Goal: Task Accomplishment & Management: Manage account settings

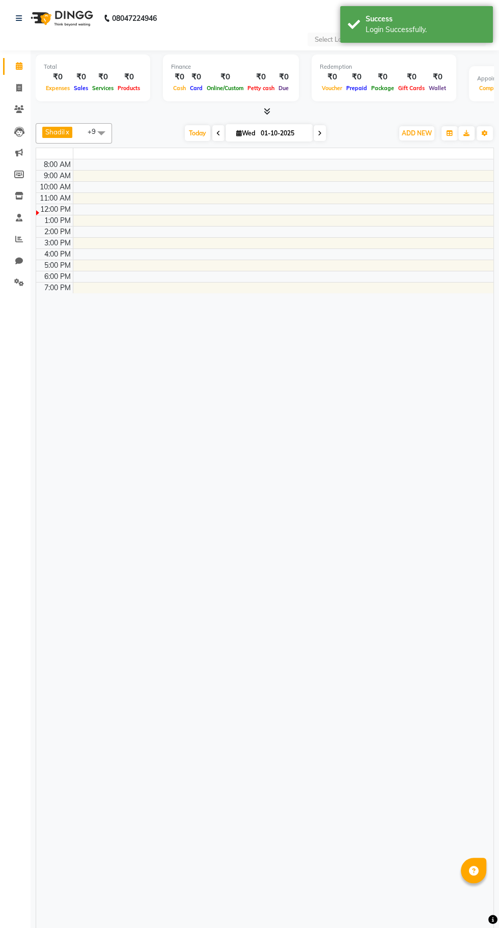
select select "en"
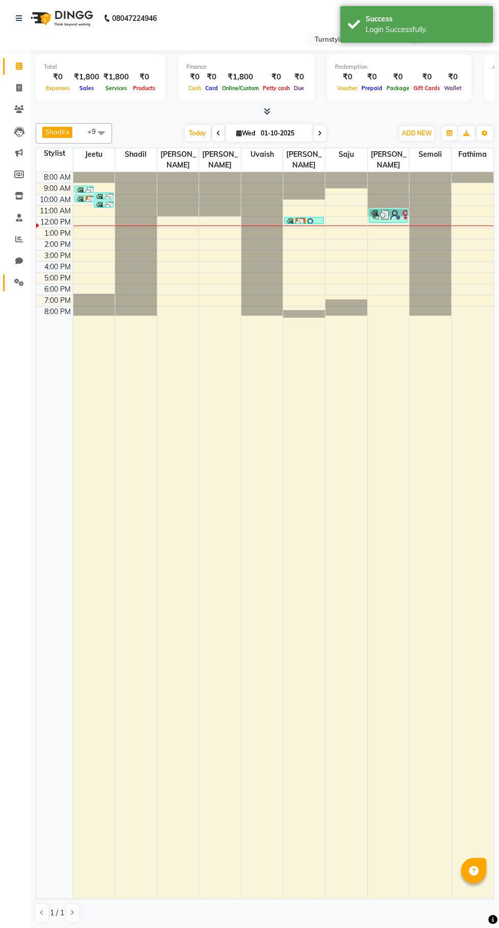
click at [17, 282] on icon at bounding box center [19, 283] width 10 height 8
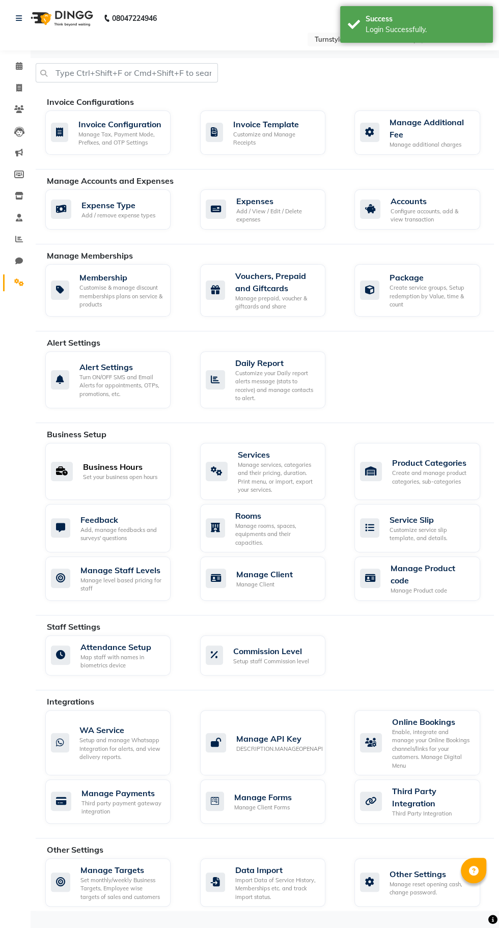
click at [113, 467] on div "Business Hours" at bounding box center [120, 467] width 74 height 12
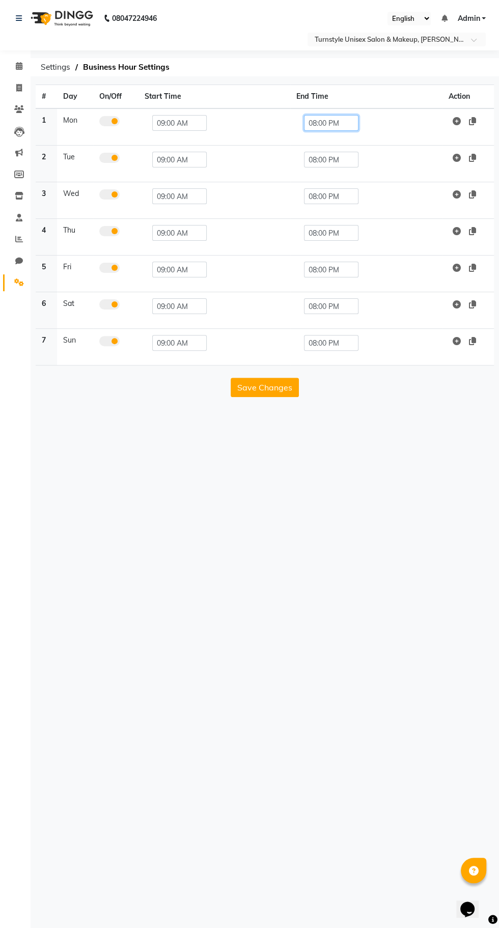
click at [345, 119] on input "08:00 PM" at bounding box center [331, 123] width 54 height 16
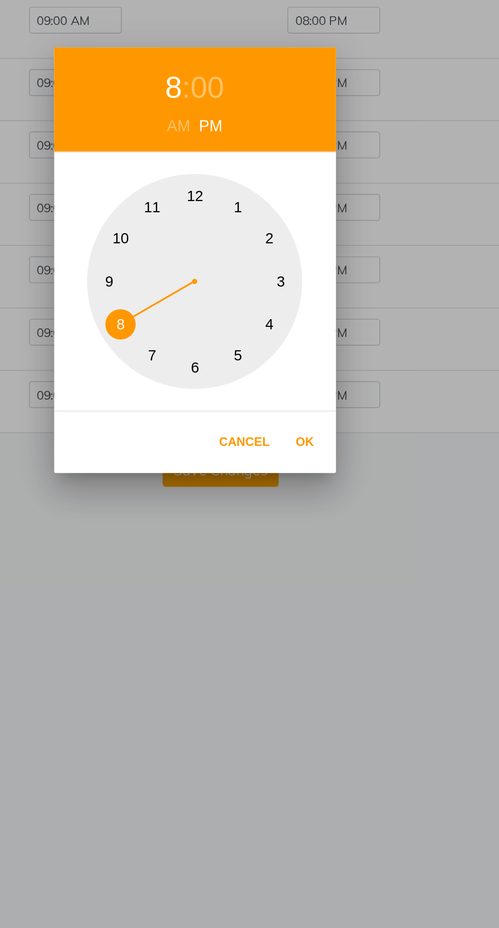
click at [204, 258] on button "10" at bounding box center [206, 251] width 18 height 18
click at [318, 376] on button "Ok" at bounding box center [314, 371] width 21 height 21
type input "10:00 PM"
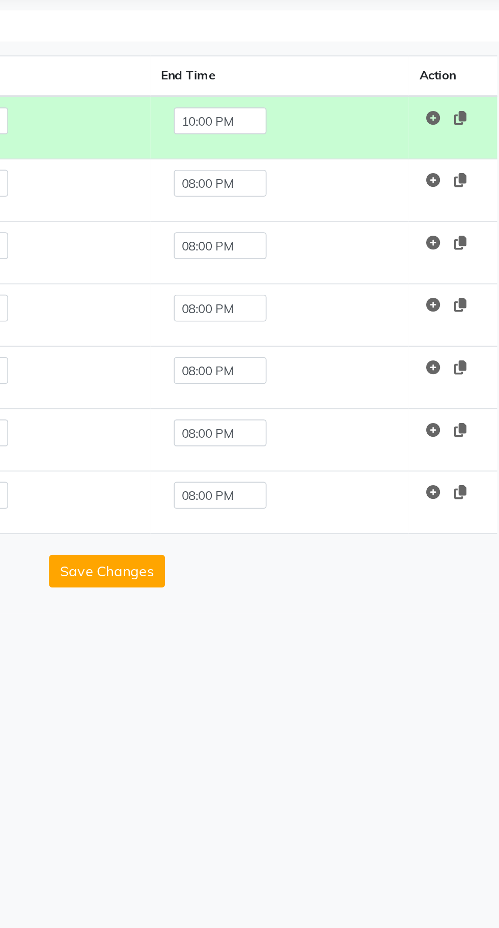
click at [473, 121] on icon at bounding box center [471, 121] width 7 height 8
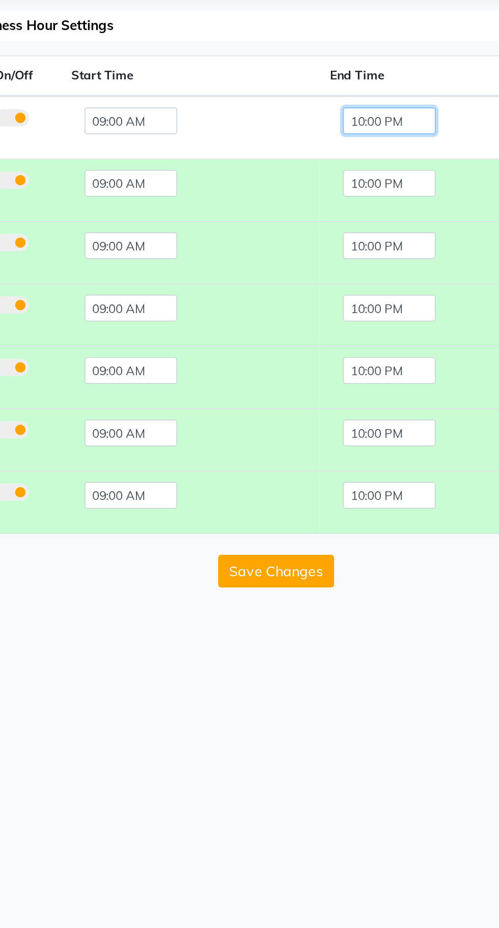
click at [347, 123] on input "10:00 PM" at bounding box center [331, 123] width 54 height 16
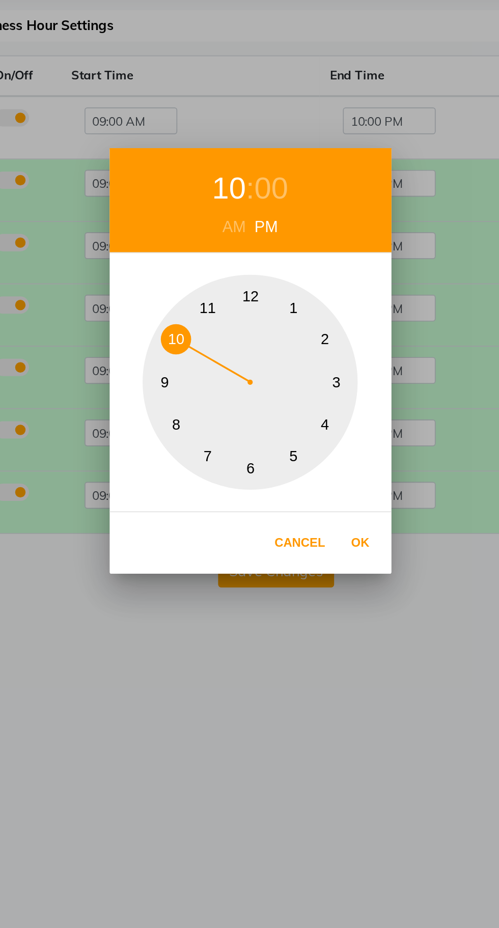
click at [260, 167] on div "00" at bounding box center [262, 162] width 20 height 27
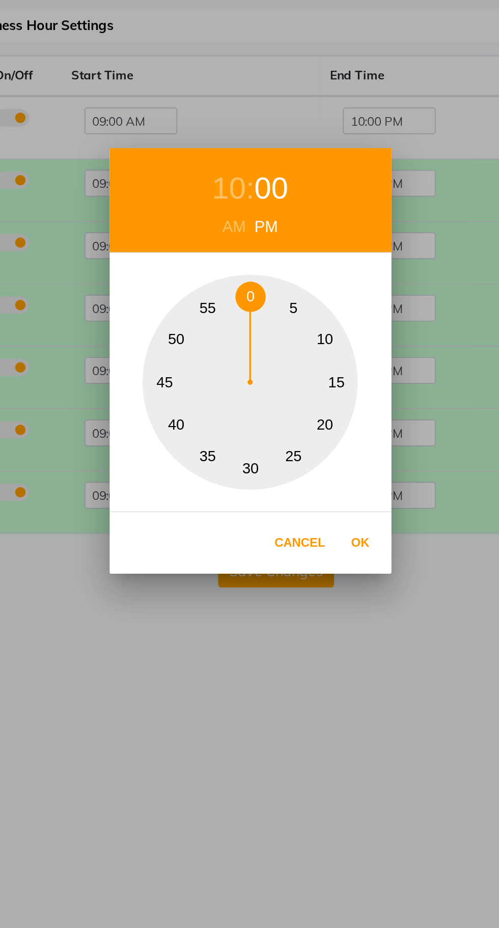
click at [250, 330] on button "30" at bounding box center [250, 327] width 18 height 18
click at [314, 377] on button "Ok" at bounding box center [314, 371] width 21 height 21
type input "10:30 PM"
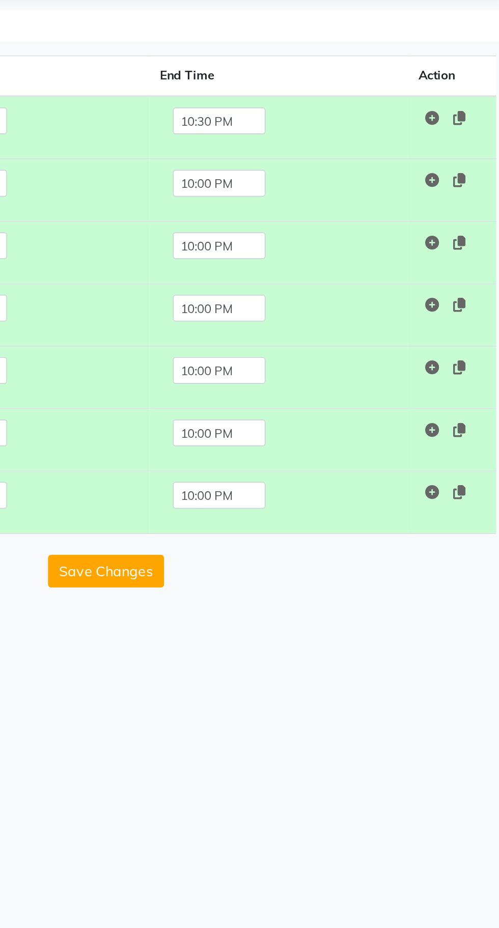
click at [474, 121] on icon at bounding box center [471, 121] width 7 height 8
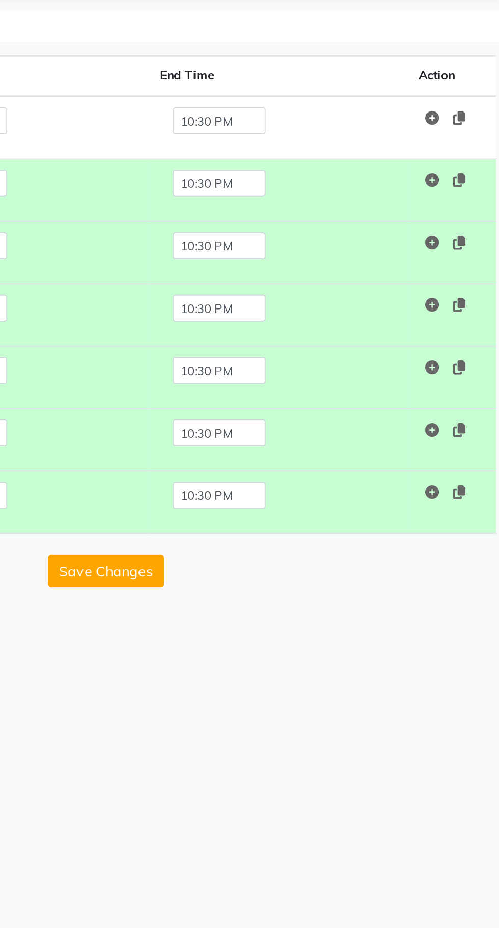
click at [279, 383] on button "Save Changes" at bounding box center [265, 387] width 68 height 19
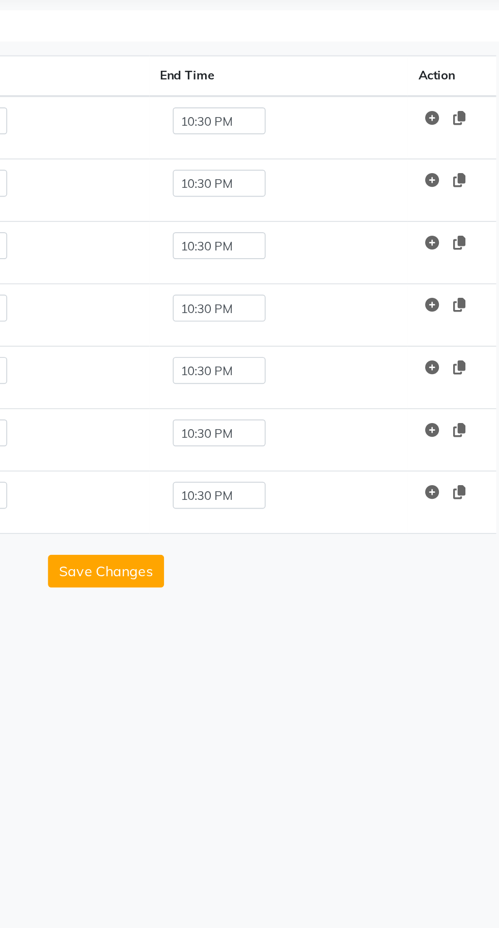
click at [270, 380] on button "Save Changes" at bounding box center [265, 387] width 68 height 19
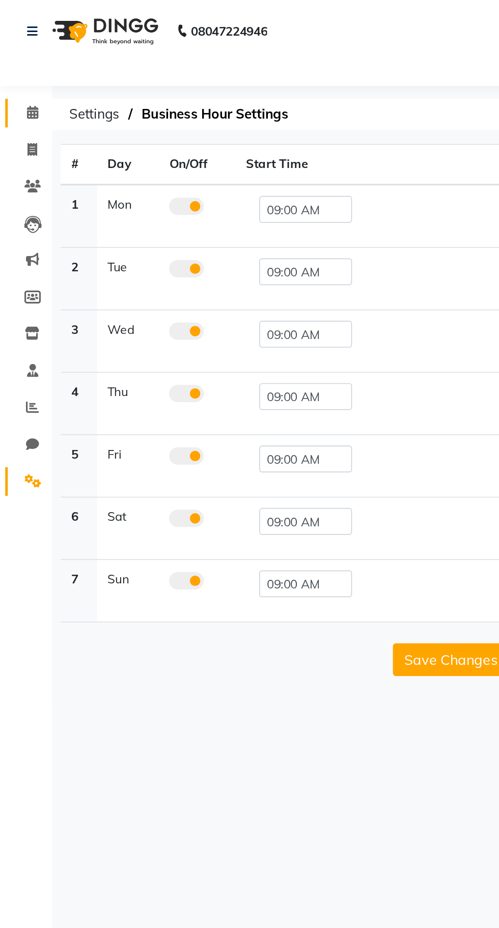
click at [19, 65] on icon at bounding box center [19, 66] width 7 height 8
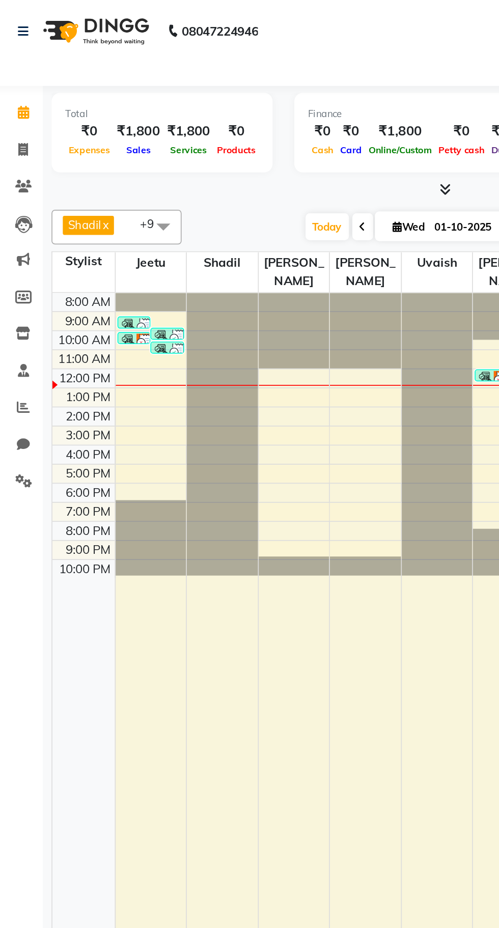
click at [18, 218] on icon at bounding box center [19, 218] width 7 height 8
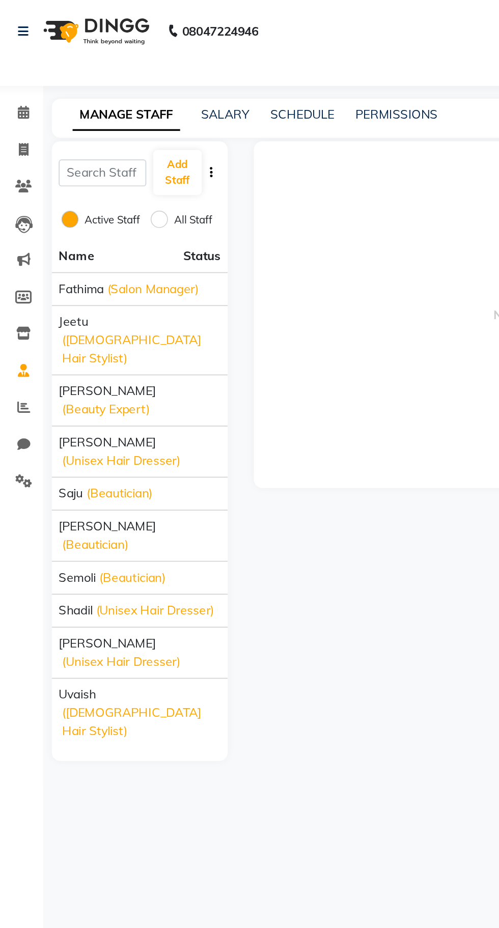
click at [83, 170] on span "(Salon Manager)" at bounding box center [94, 169] width 53 height 11
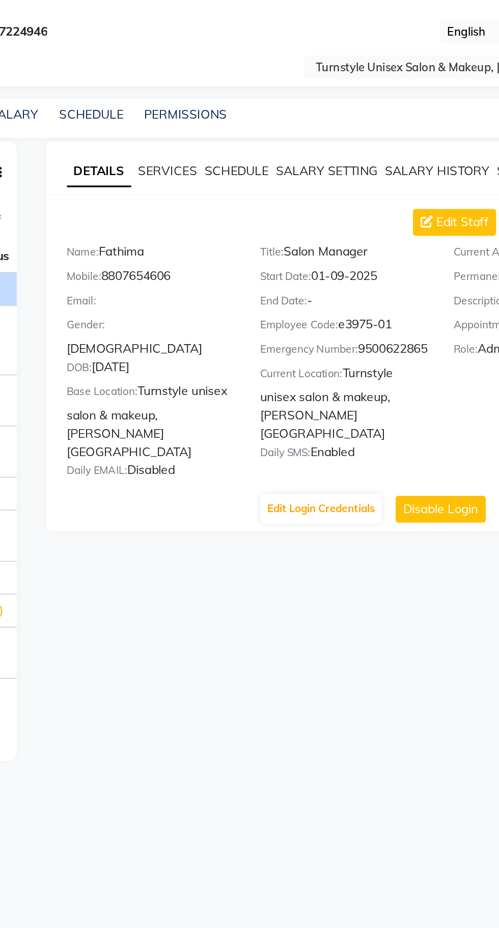
click at [266, 104] on link "SCHEDULE" at bounding box center [269, 100] width 38 height 9
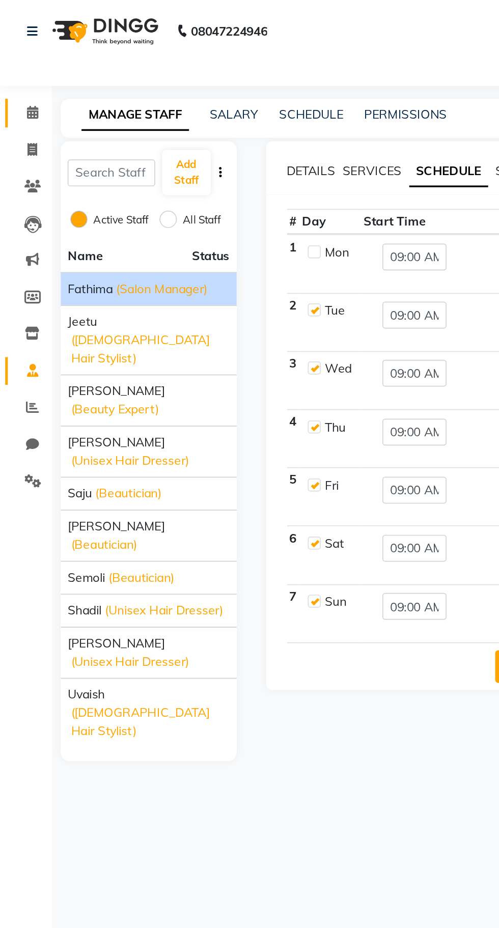
click at [19, 66] on icon at bounding box center [19, 66] width 7 height 8
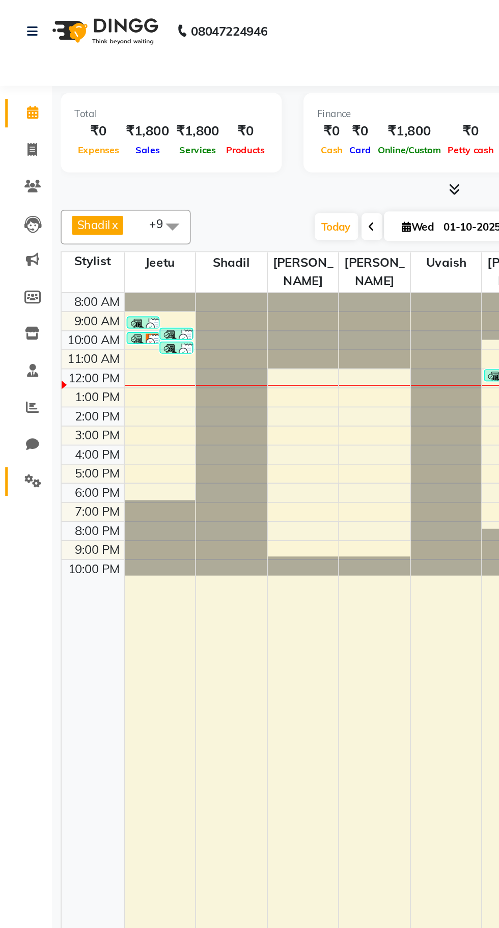
click at [22, 282] on icon at bounding box center [19, 283] width 10 height 8
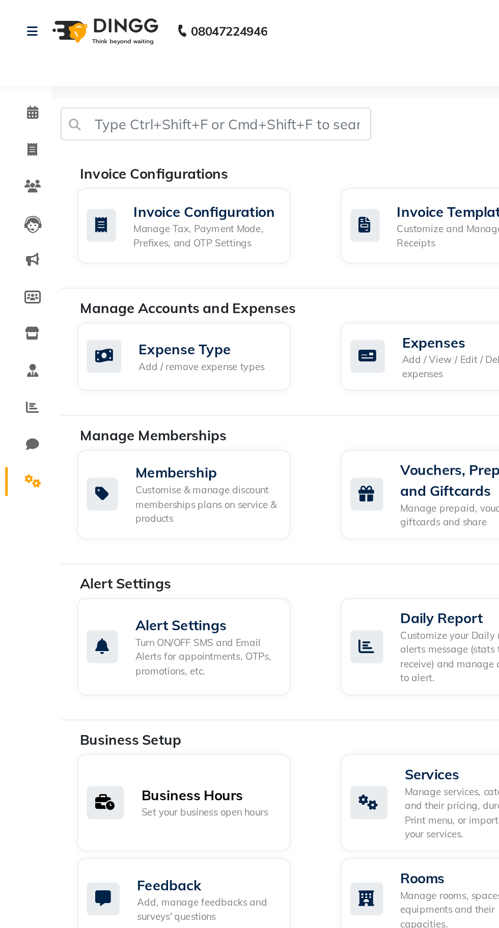
click at [137, 466] on div "Business Hours" at bounding box center [120, 467] width 74 height 12
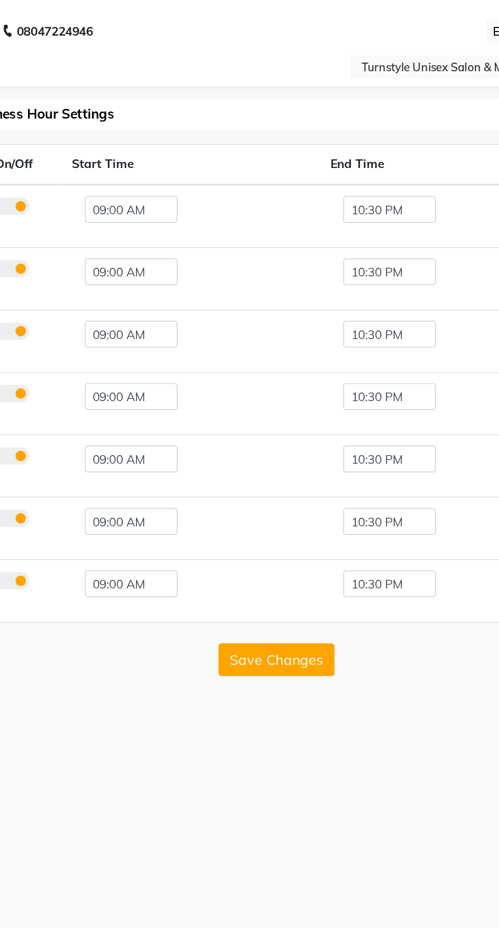
click at [270, 381] on button "Save Changes" at bounding box center [265, 387] width 68 height 19
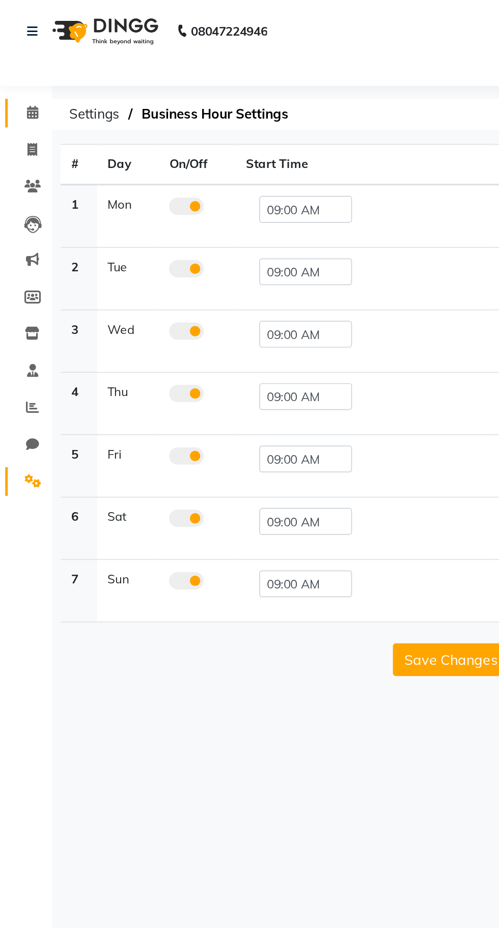
click at [19, 66] on icon at bounding box center [19, 66] width 7 height 8
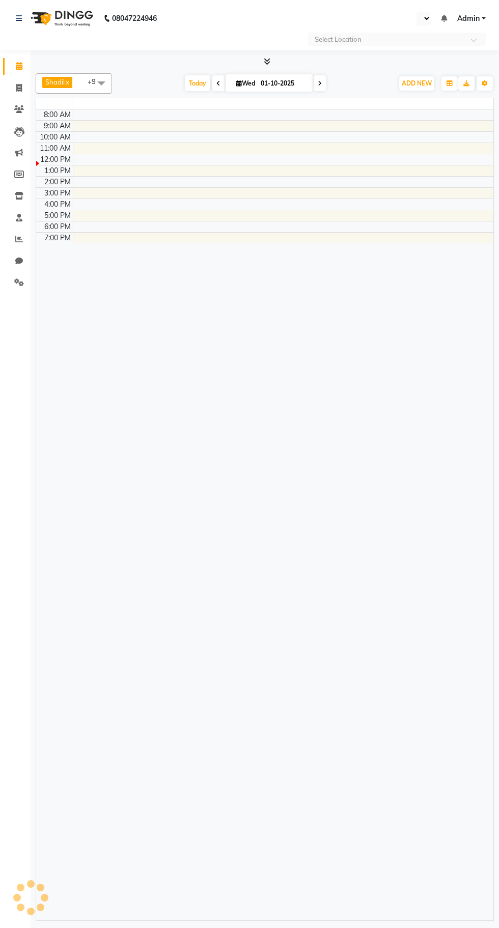
select select "en"
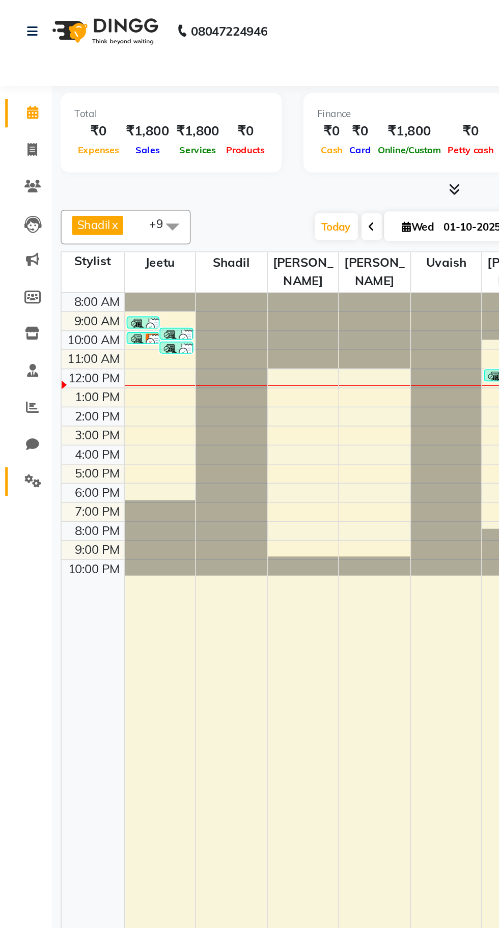
click at [19, 282] on icon at bounding box center [19, 283] width 10 height 8
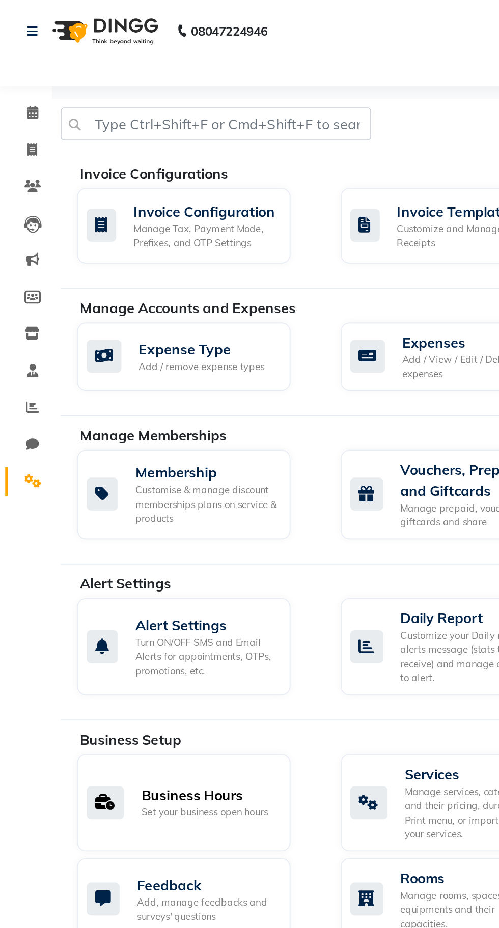
click at [145, 469] on div "Business Hours" at bounding box center [120, 467] width 74 height 12
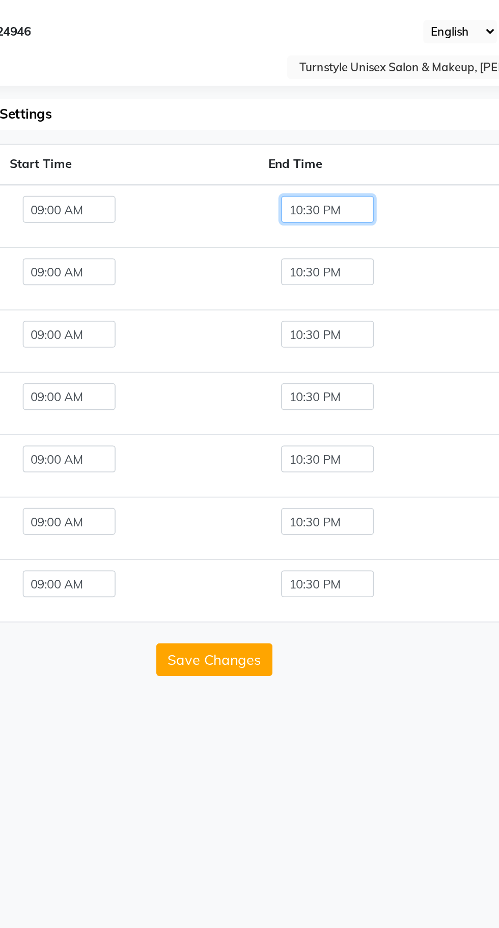
click at [352, 123] on input "10:30 PM" at bounding box center [331, 123] width 54 height 16
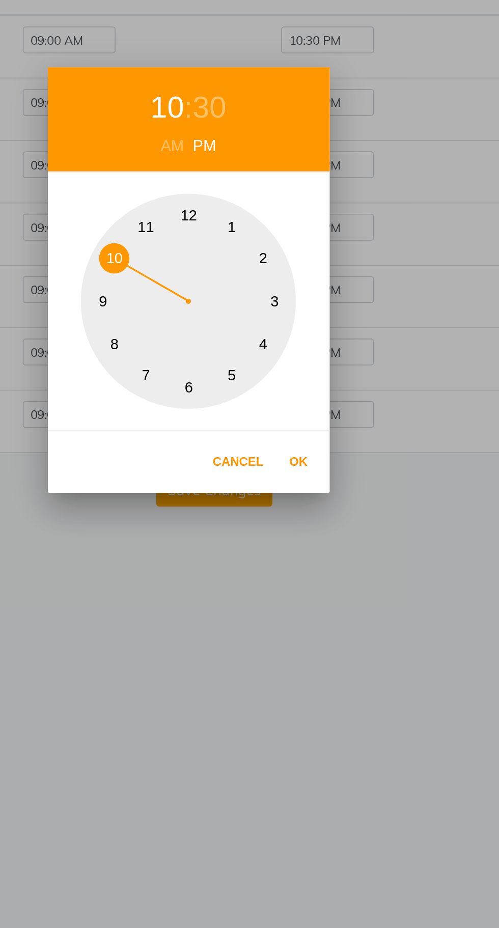
click at [223, 242] on button "11" at bounding box center [225, 233] width 18 height 18
click at [267, 167] on div "30" at bounding box center [262, 162] width 20 height 27
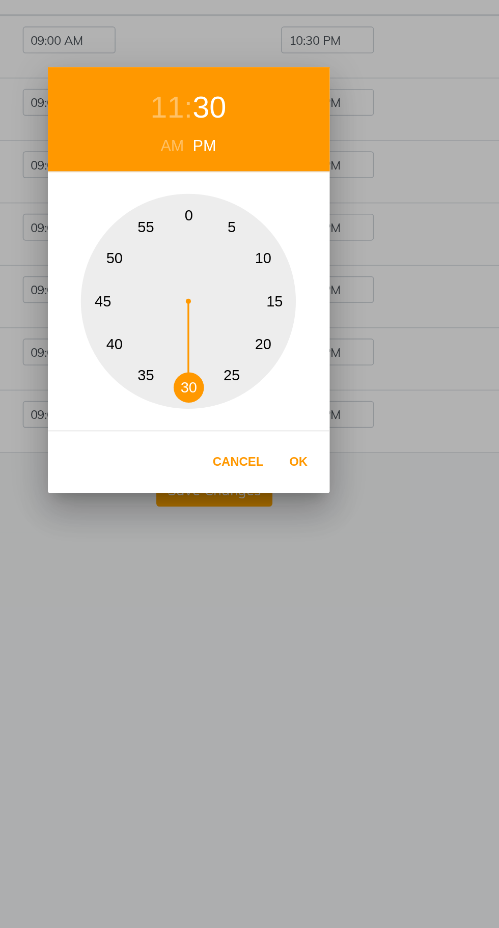
click at [250, 235] on button "0" at bounding box center [250, 226] width 18 height 18
click at [316, 377] on button "Ok" at bounding box center [314, 371] width 21 height 21
type input "11:00 PM"
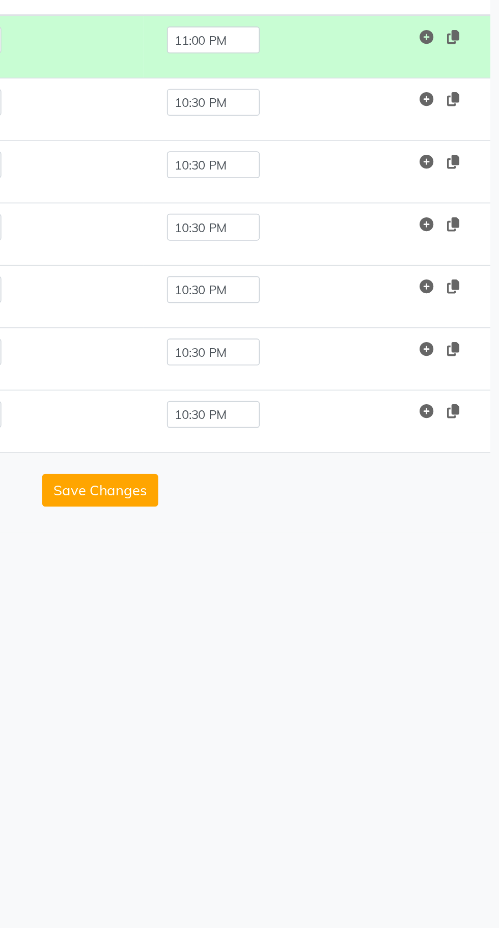
click at [474, 116] on span at bounding box center [471, 121] width 7 height 10
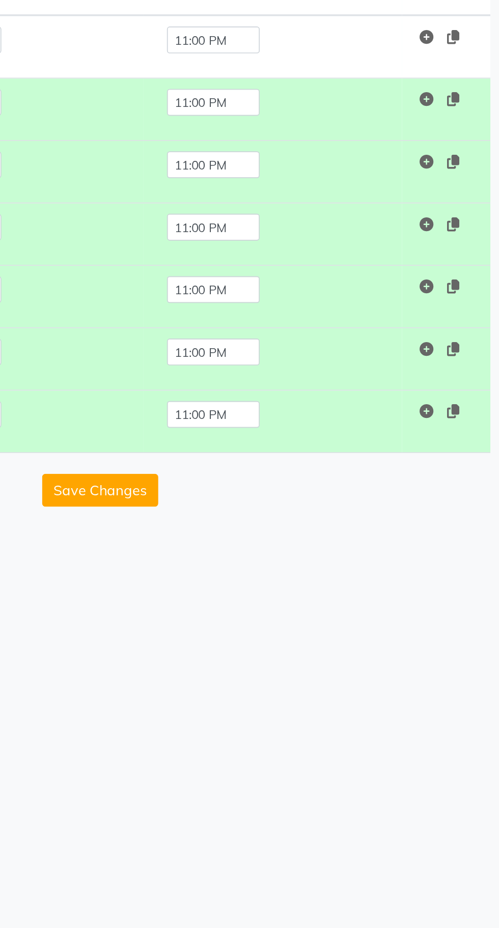
click at [275, 378] on button "Save Changes" at bounding box center [265, 387] width 68 height 19
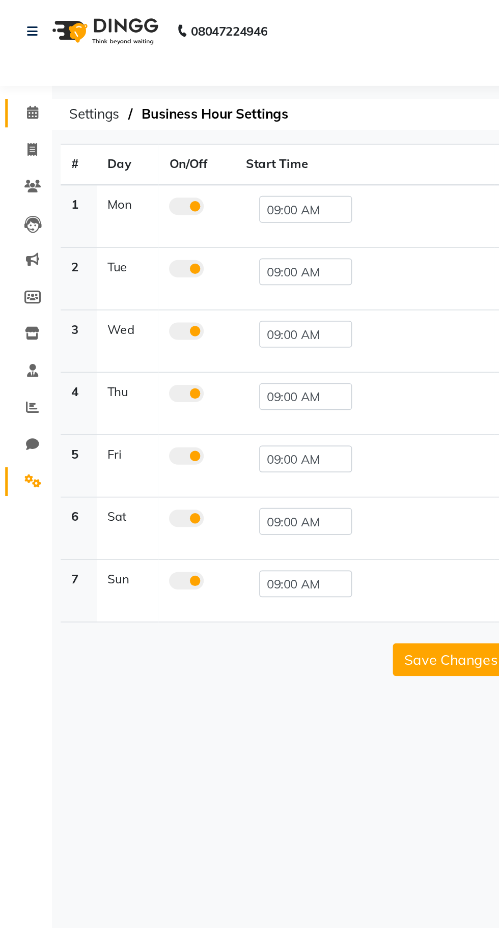
click at [17, 59] on link "Calendar" at bounding box center [15, 66] width 24 height 17
